Goal: Communication & Community: Connect with others

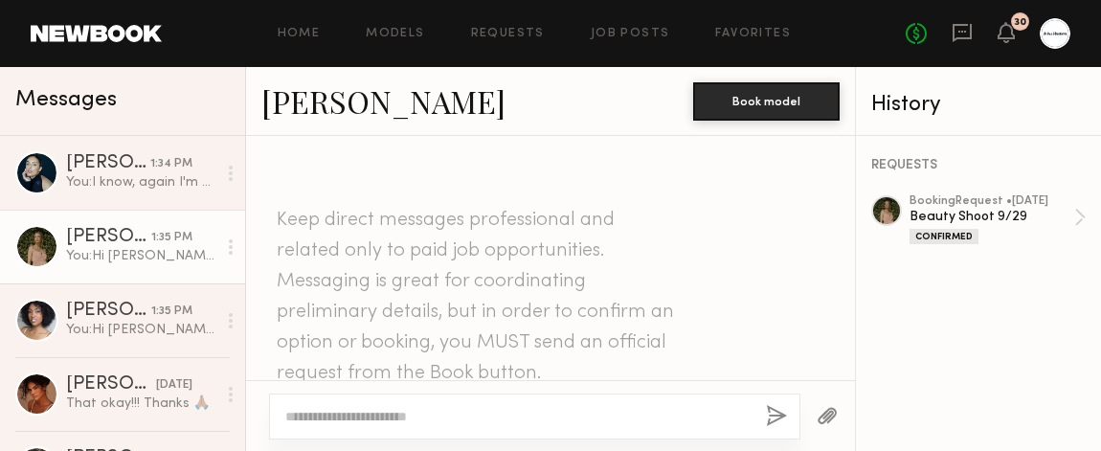
scroll to position [2127, 0]
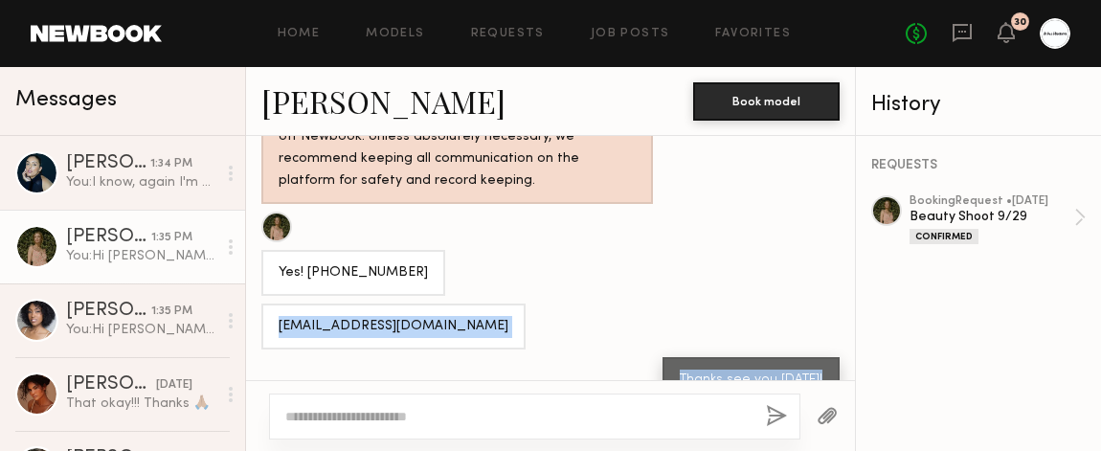
click at [303, 108] on link "[PERSON_NAME]" at bounding box center [383, 100] width 244 height 41
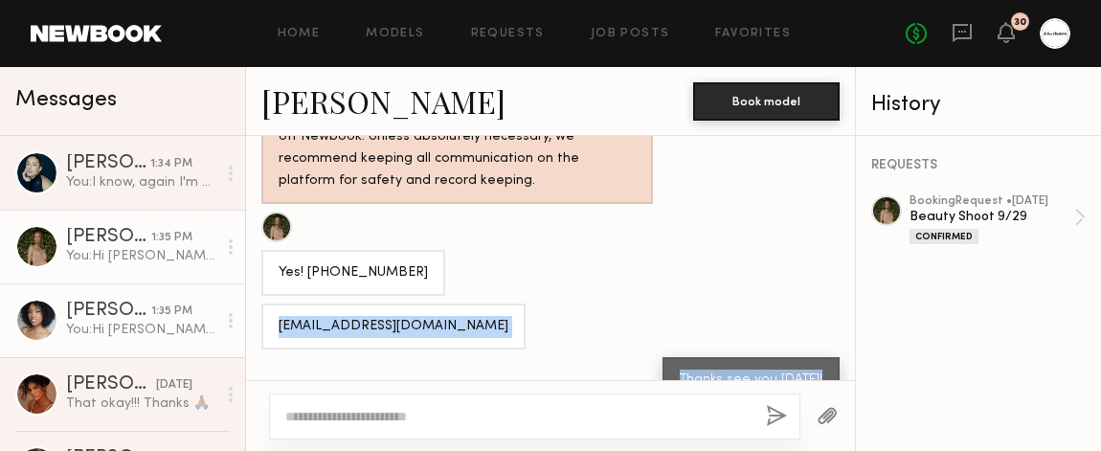
click at [146, 322] on div "You: Hi [PERSON_NAME]! Would you mind sending me your phone and email for the c…" at bounding box center [141, 330] width 150 height 18
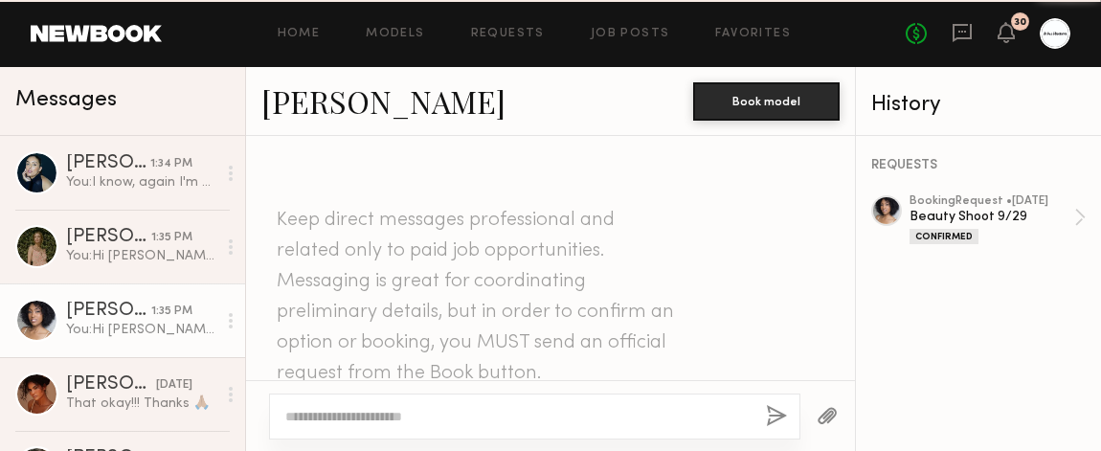
scroll to position [3783, 0]
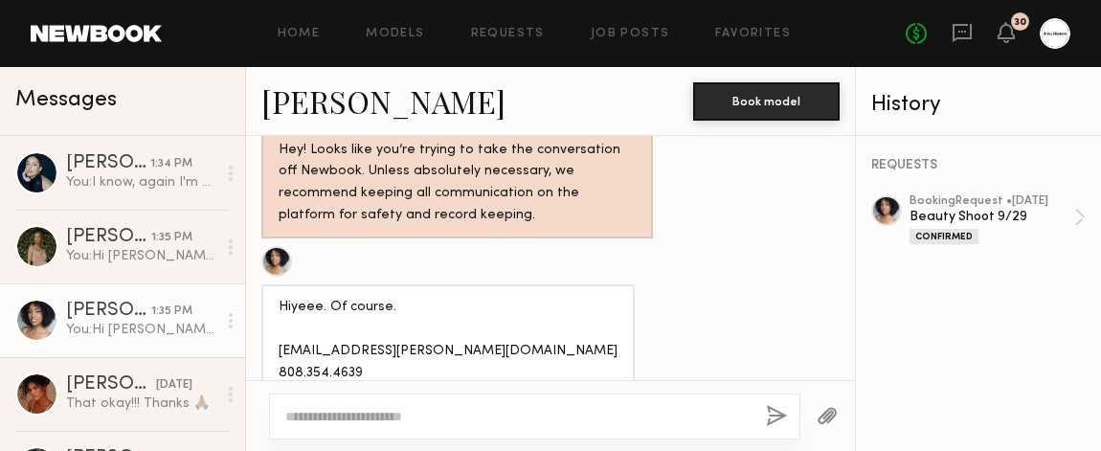
click at [306, 97] on link "[PERSON_NAME]" at bounding box center [383, 100] width 244 height 41
